Goal: Contribute content: Add original content to the website for others to see

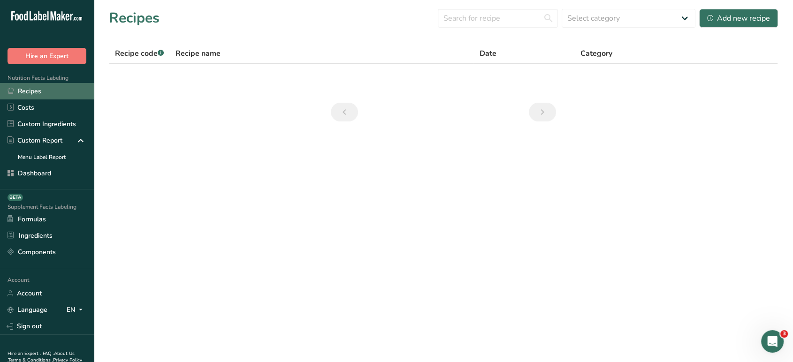
click at [54, 93] on link "Recipes" at bounding box center [47, 91] width 94 height 16
click at [56, 89] on link "Recipes" at bounding box center [47, 91] width 94 height 16
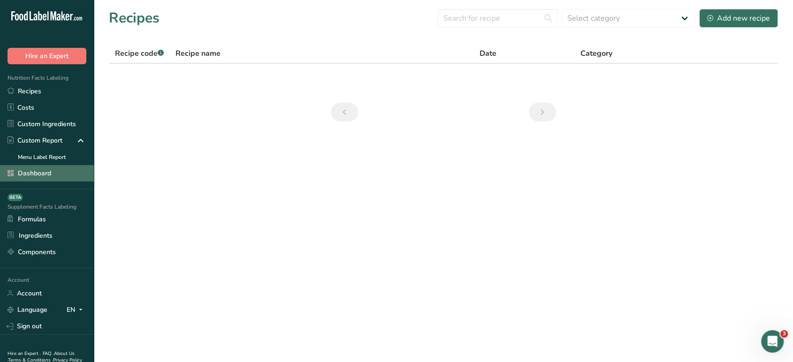
click at [68, 167] on link "Dashboard" at bounding box center [47, 173] width 94 height 16
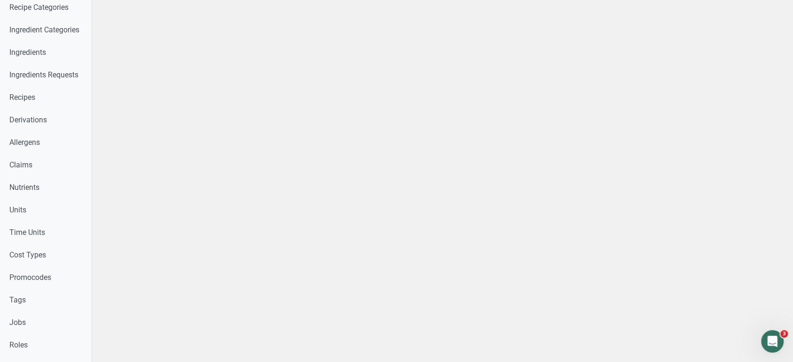
scroll to position [284, 0]
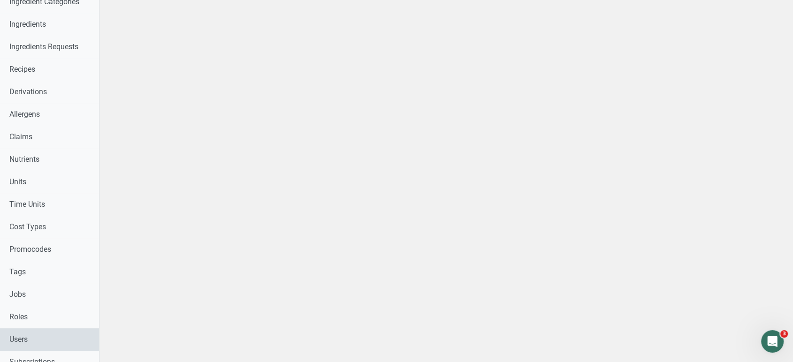
click at [46, 340] on link "Users" at bounding box center [49, 340] width 99 height 23
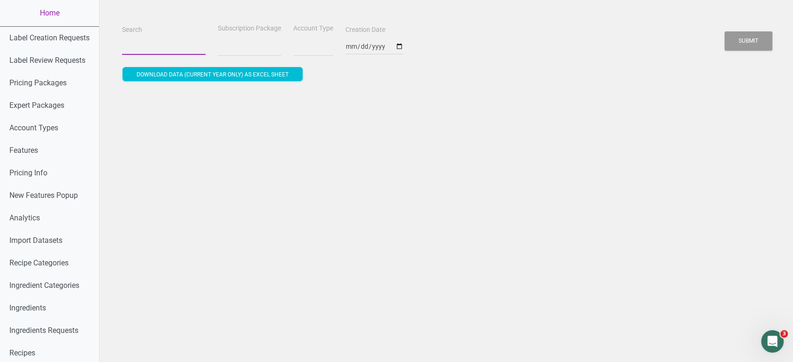
click at [163, 40] on input "Search" at bounding box center [164, 46] width 84 height 17
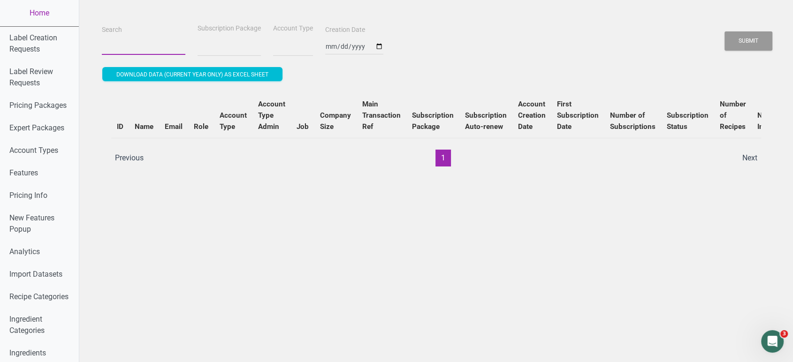
select select
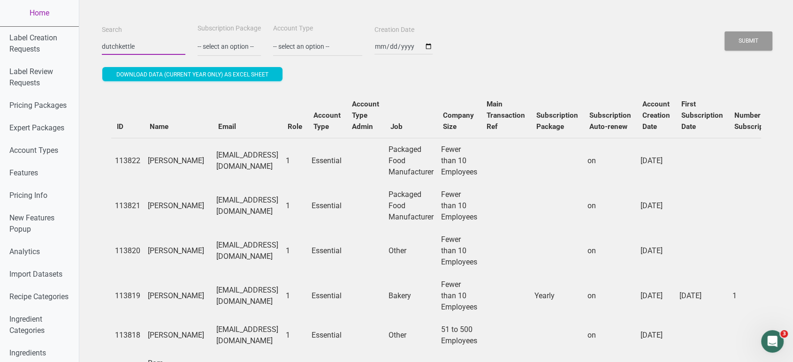
type input "dutchkettle"
click at [725, 31] on button "Submit" at bounding box center [749, 40] width 48 height 19
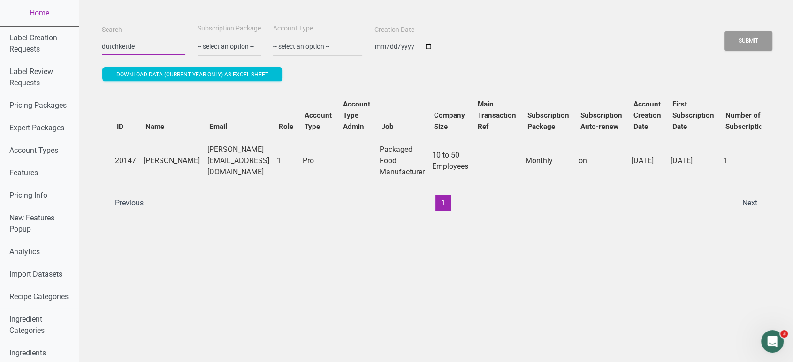
scroll to position [0, 259]
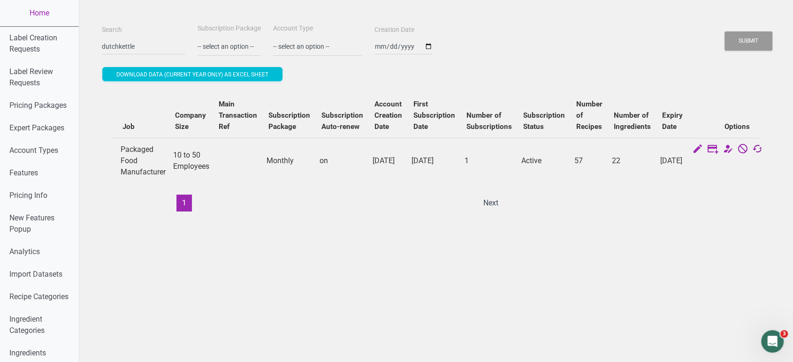
click at [752, 150] on icon at bounding box center [757, 149] width 11 height 13
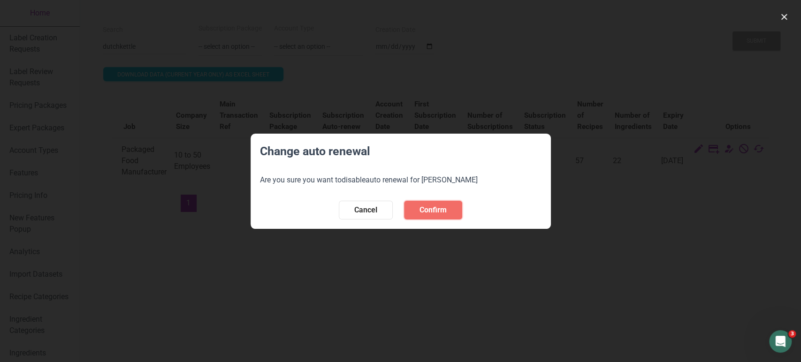
click at [444, 215] on span "Confirm" at bounding box center [433, 210] width 27 height 11
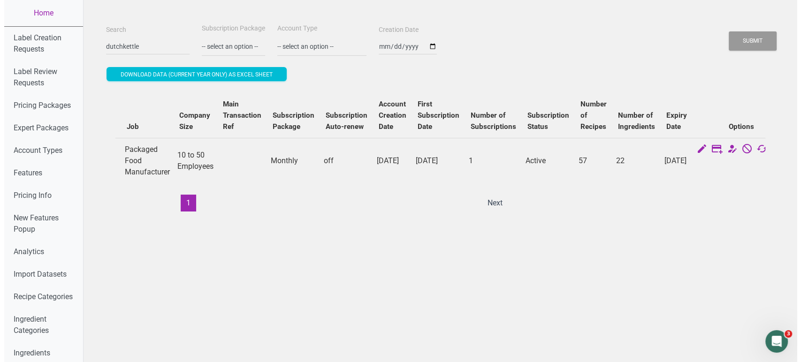
scroll to position [0, 0]
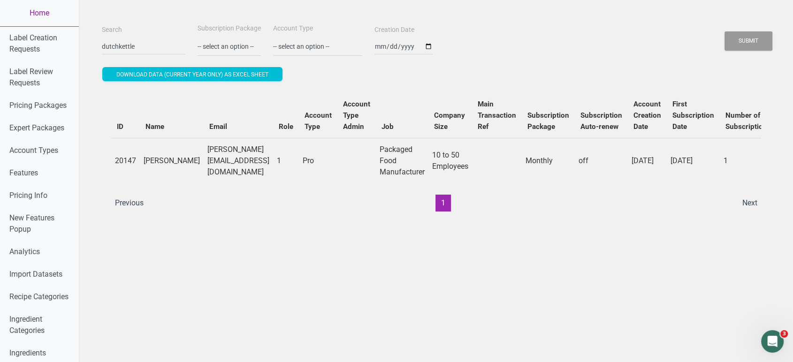
click at [48, 12] on link "Home" at bounding box center [39, 13] width 79 height 26
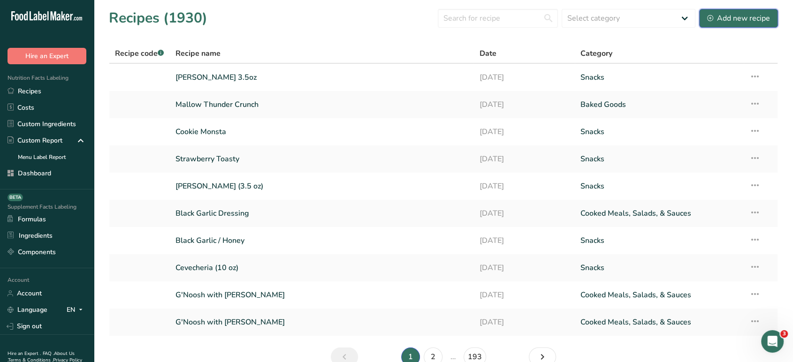
click at [718, 13] on div "Add new recipe" at bounding box center [738, 18] width 63 height 11
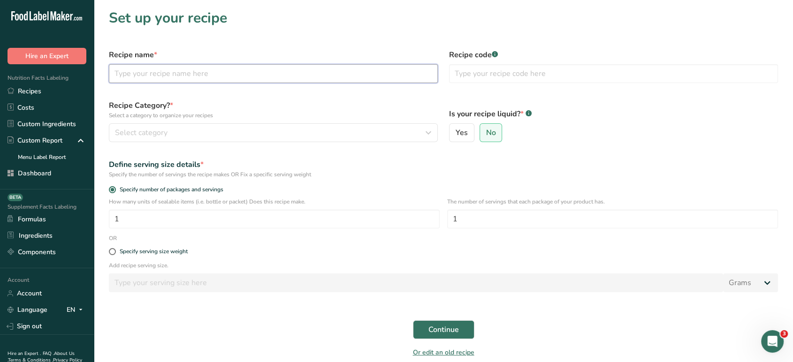
click at [248, 74] on input "text" at bounding box center [273, 73] width 329 height 19
type input "Buffalo Chicken"
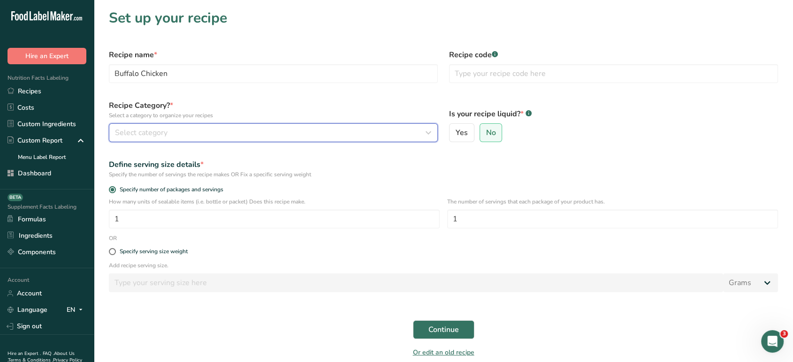
click at [263, 131] on div "Select category" at bounding box center [270, 132] width 311 height 11
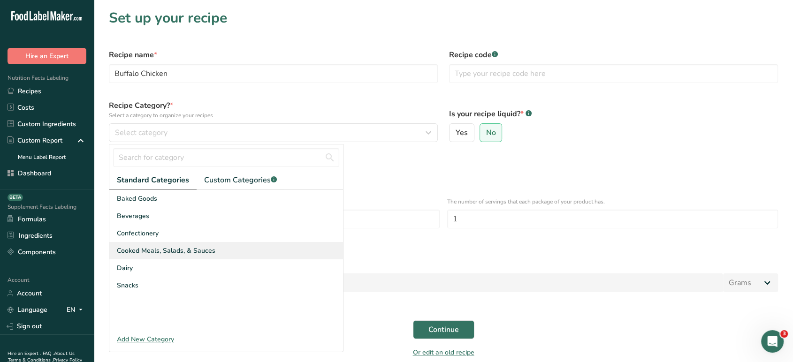
click at [222, 251] on div "Cooked Meals, Salads, & Sauces" at bounding box center [226, 250] width 234 height 17
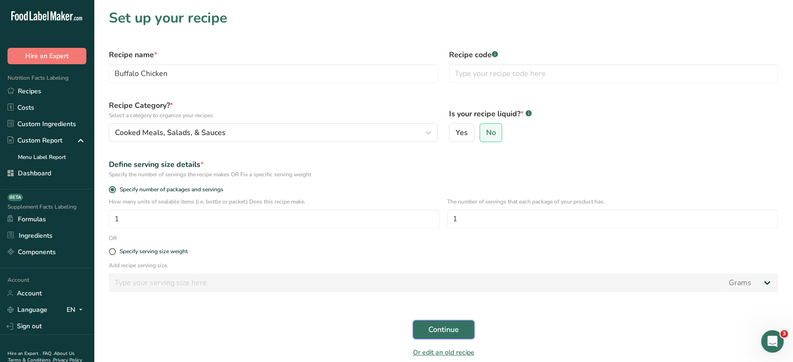
click at [451, 322] on button "Continue" at bounding box center [443, 330] width 61 height 19
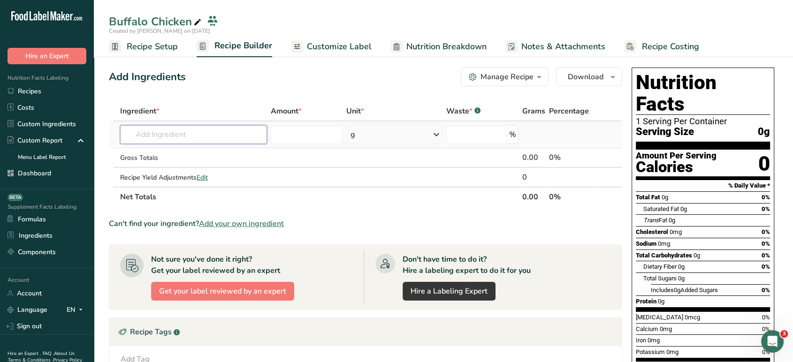
click at [252, 135] on input "text" at bounding box center [193, 134] width 147 height 19
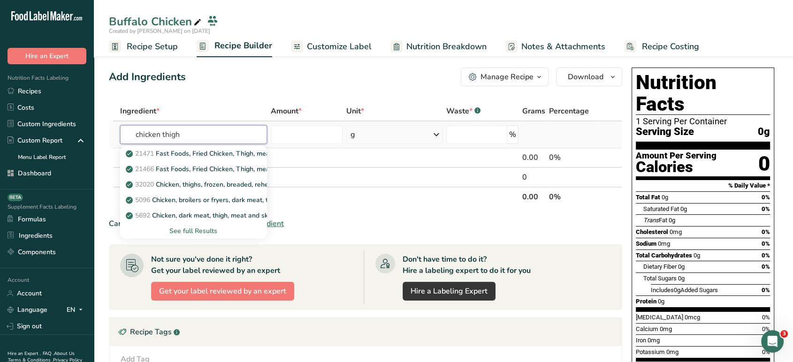
type input "chicken thigh"
click at [191, 229] on div "See full Results" at bounding box center [194, 231] width 132 height 10
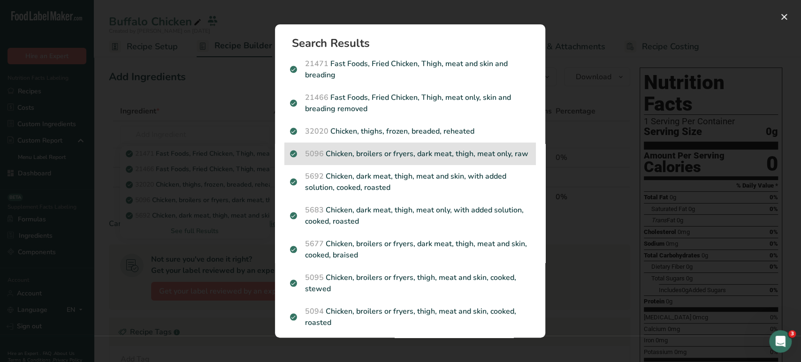
click at [466, 160] on p "5096 Chicken, broilers or fryers, dark meat, thigh, meat only, raw" at bounding box center [410, 153] width 240 height 11
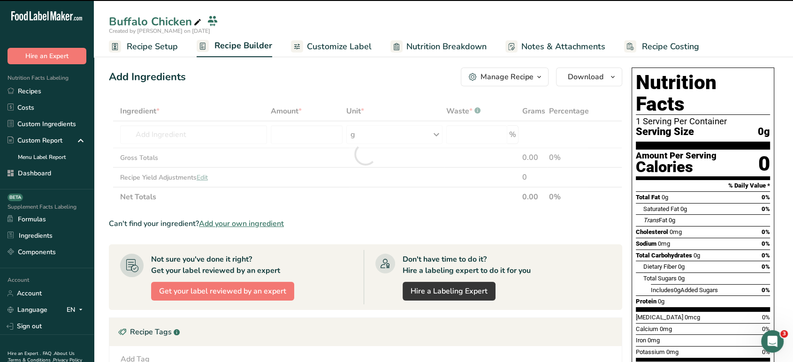
type input "0"
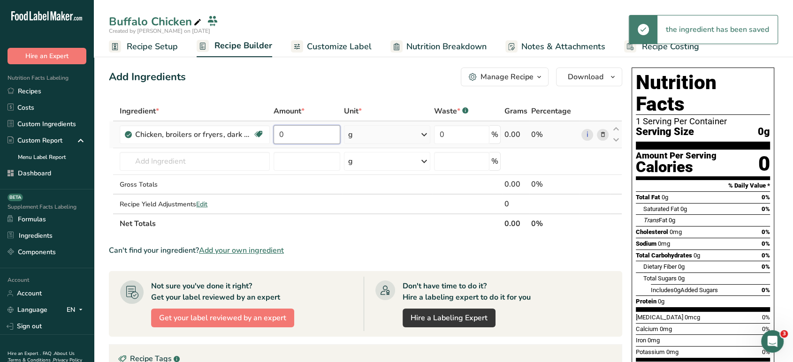
click at [303, 135] on input "0" at bounding box center [307, 134] width 67 height 19
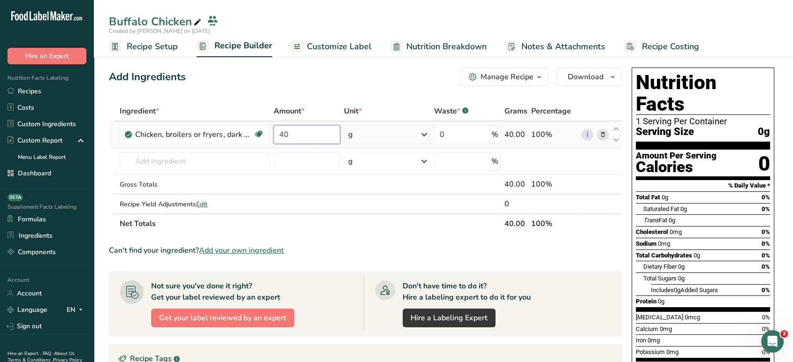
type input "40"
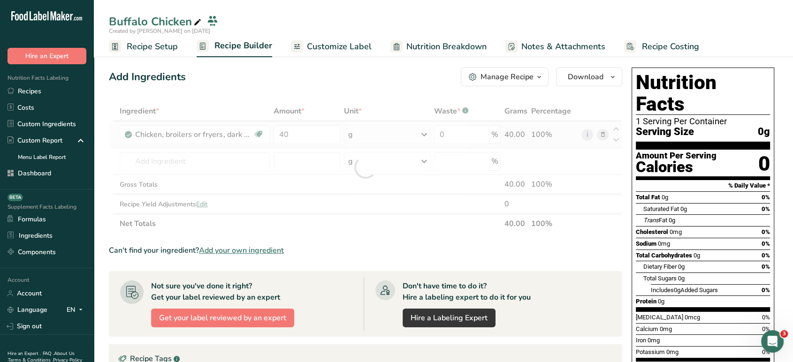
click at [375, 145] on div "Ingredient * Amount * Unit * Waste * .a-a{fill:#347362;}.b-a{fill:#fff;} Grams …" at bounding box center [365, 167] width 513 height 132
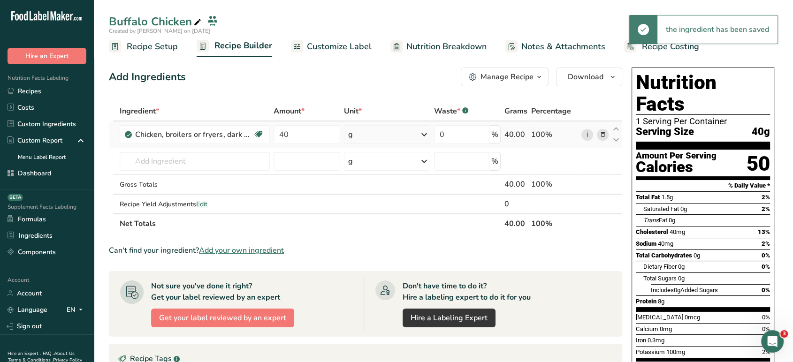
click at [375, 142] on div "g" at bounding box center [387, 134] width 86 height 19
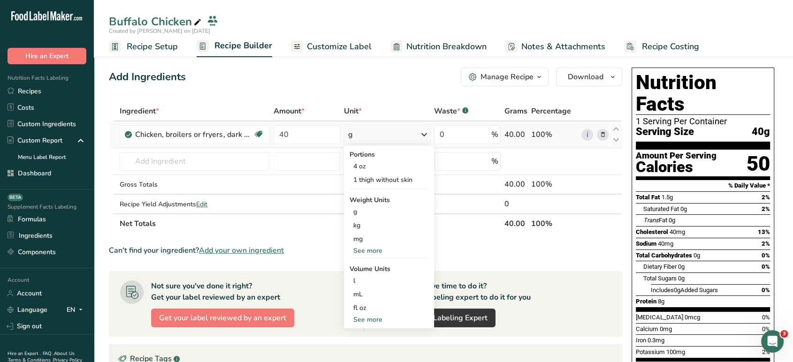
click at [371, 253] on div "See more" at bounding box center [389, 251] width 79 height 10
click at [373, 265] on div "lb" at bounding box center [389, 267] width 79 height 14
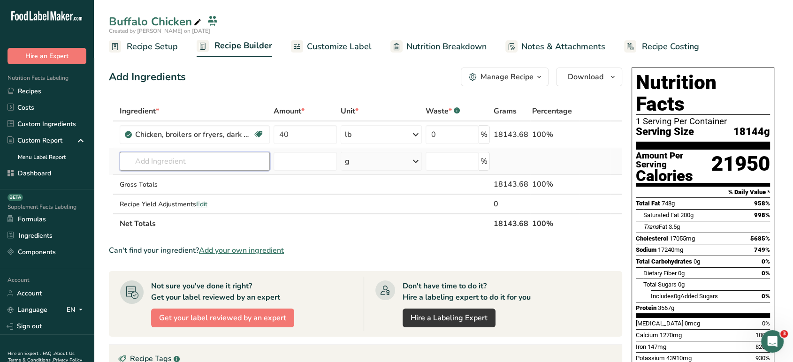
click at [169, 160] on input "text" at bounding box center [195, 161] width 150 height 19
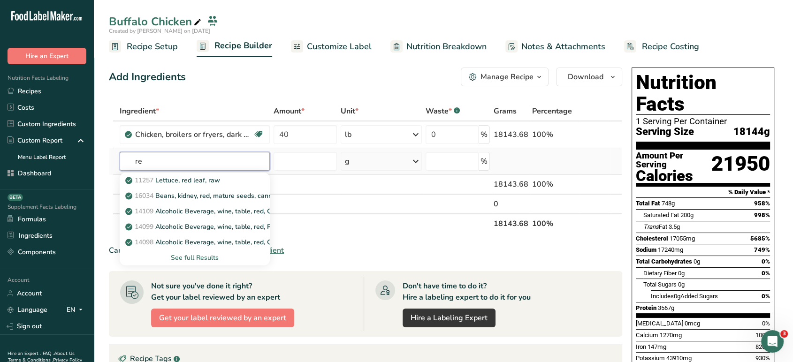
type input "r"
type input "hot sauce"
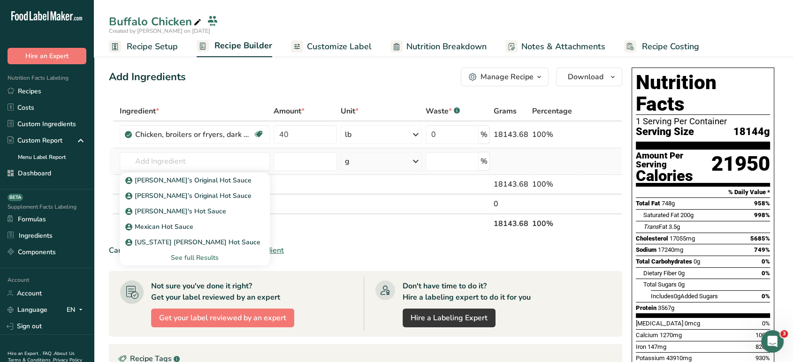
click at [213, 254] on div "See full Results" at bounding box center [194, 258] width 135 height 10
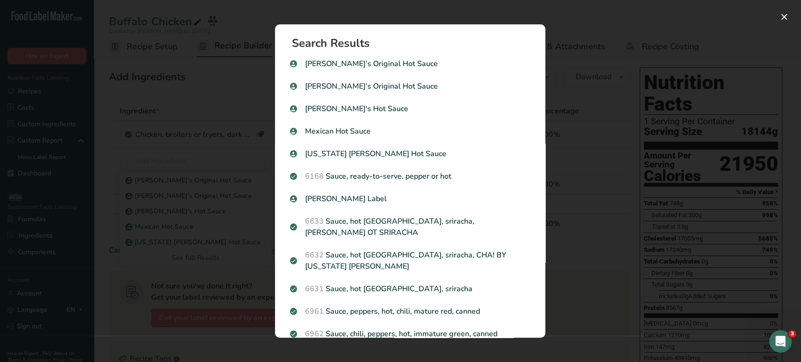
click at [235, 158] on div "Search results modal" at bounding box center [400, 181] width 801 height 362
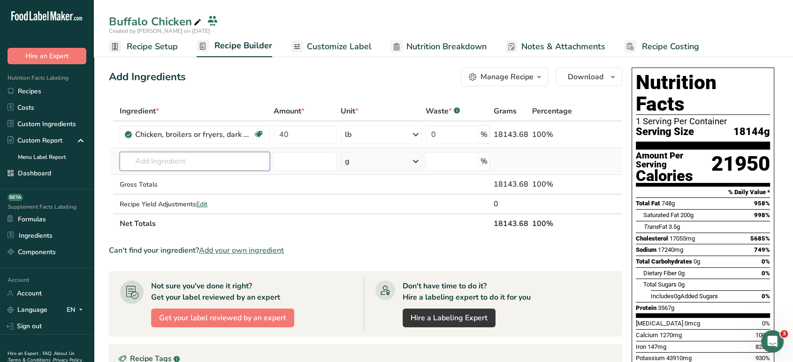
click at [197, 159] on input "text" at bounding box center [195, 161] width 150 height 19
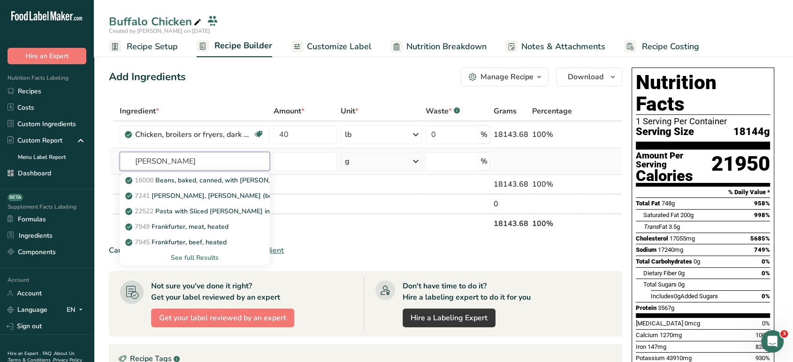
type input "[PERSON_NAME]"
click at [198, 256] on div "See full Results" at bounding box center [194, 258] width 135 height 10
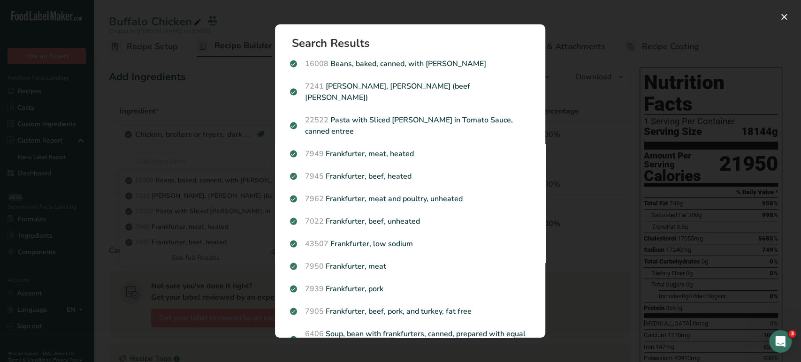
drag, startPoint x: 545, startPoint y: 146, endPoint x: 544, endPoint y: 245, distance: 99.0
click at [544, 245] on div "Search Results 16008 Beans, baked, canned, with [PERSON_NAME] 7241 [PERSON_NAME…" at bounding box center [410, 181] width 300 height 344
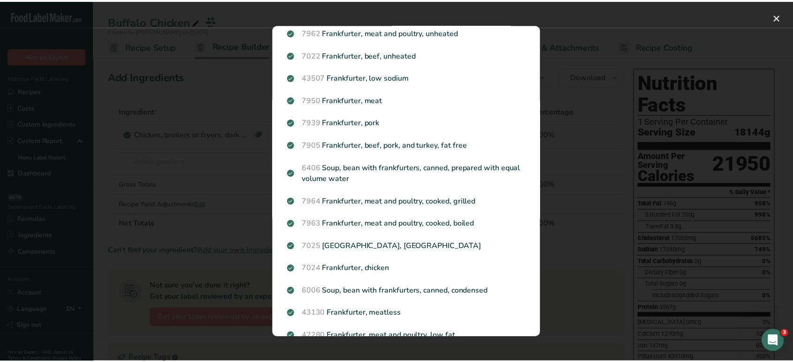
scroll to position [197, 0]
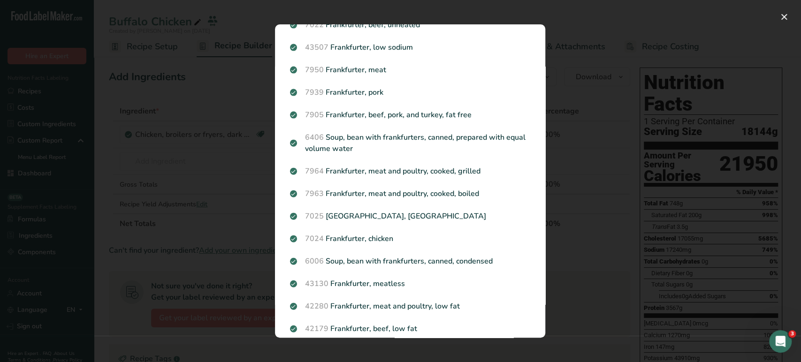
click at [206, 130] on div "Search results modal" at bounding box center [400, 181] width 801 height 362
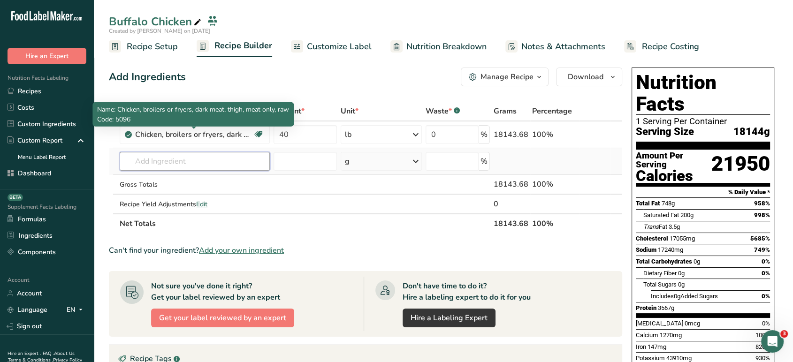
click at [206, 166] on input "text" at bounding box center [195, 161] width 150 height 19
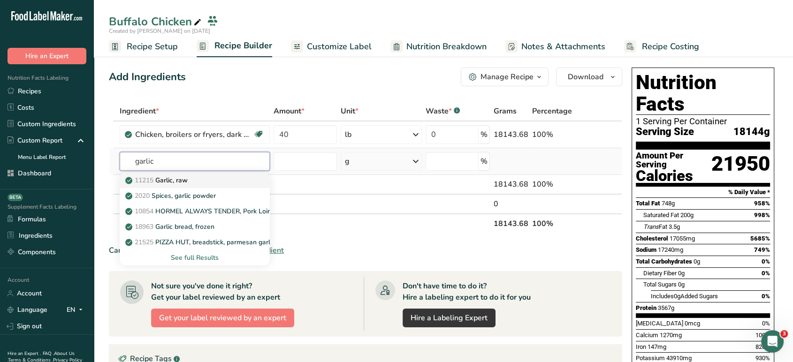
type input "garlic"
click at [208, 177] on div "11215 Garlic, raw" at bounding box center [187, 181] width 120 height 10
type input "Garlic, raw"
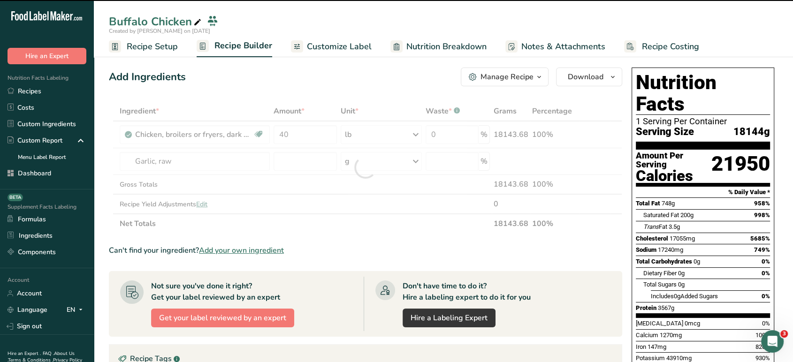
type input "0"
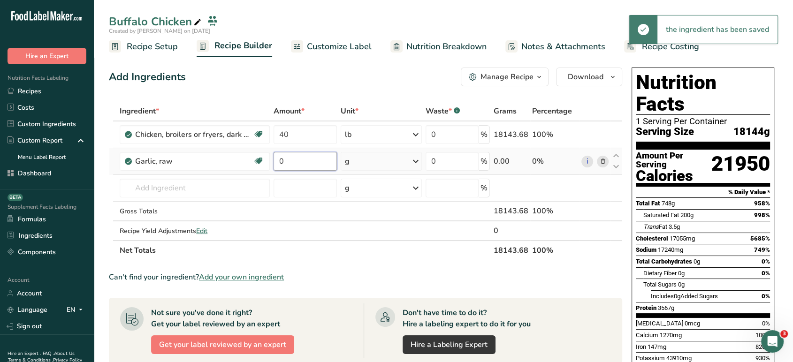
click at [303, 158] on input "0" at bounding box center [305, 161] width 63 height 19
type input "2"
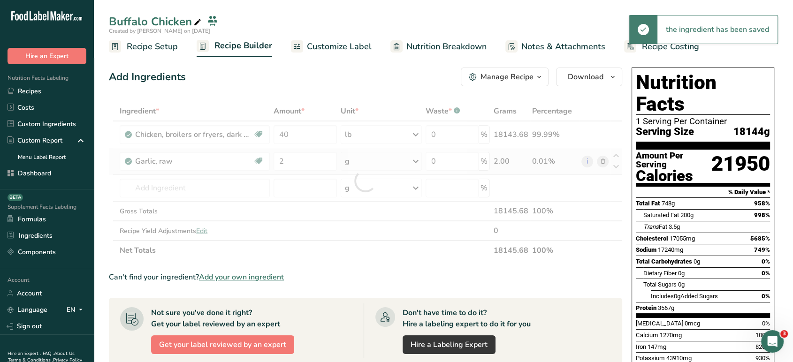
click at [368, 166] on div "Ingredient * Amount * Unit * Waste * .a-a{fill:#347362;}.b-a{fill:#fff;} Grams …" at bounding box center [365, 180] width 513 height 159
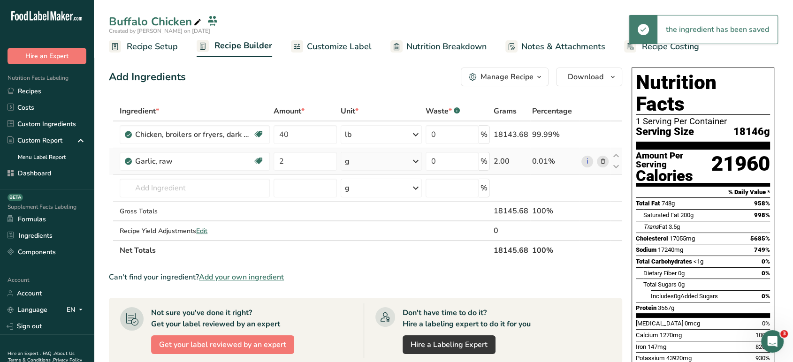
click at [374, 164] on div "g" at bounding box center [381, 161] width 81 height 19
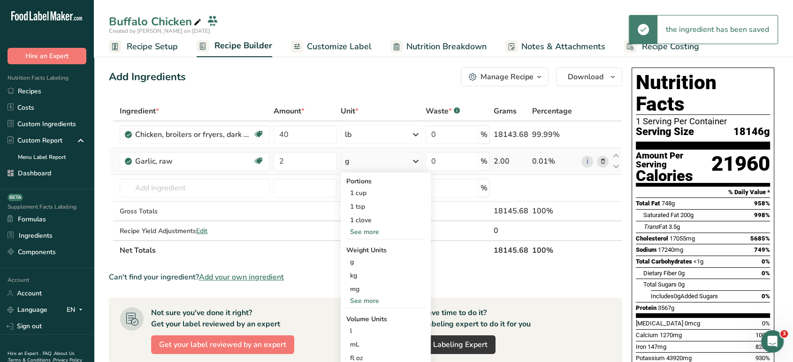
click at [372, 233] on div "See more" at bounding box center [385, 232] width 79 height 10
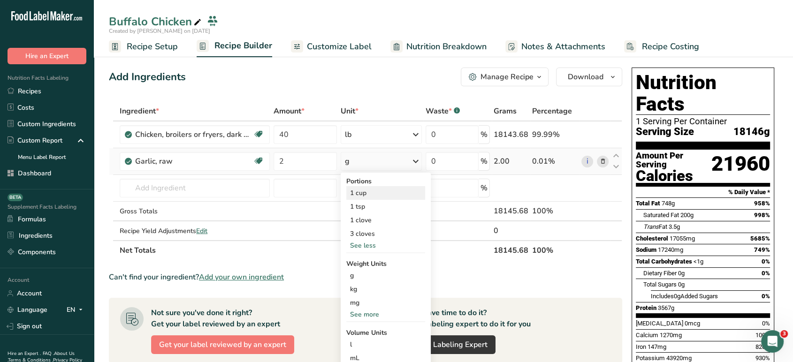
click at [374, 193] on div "1 cup" at bounding box center [385, 193] width 79 height 14
